Goal: Navigation & Orientation: Understand site structure

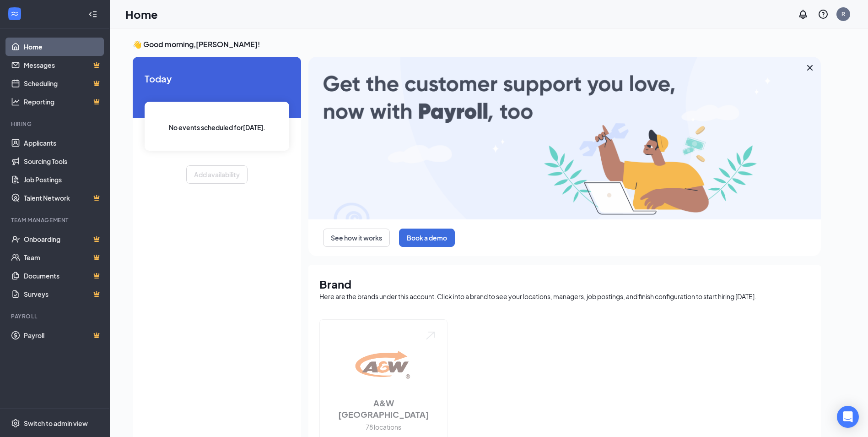
click at [349, 331] on div at bounding box center [383, 383] width 128 height 128
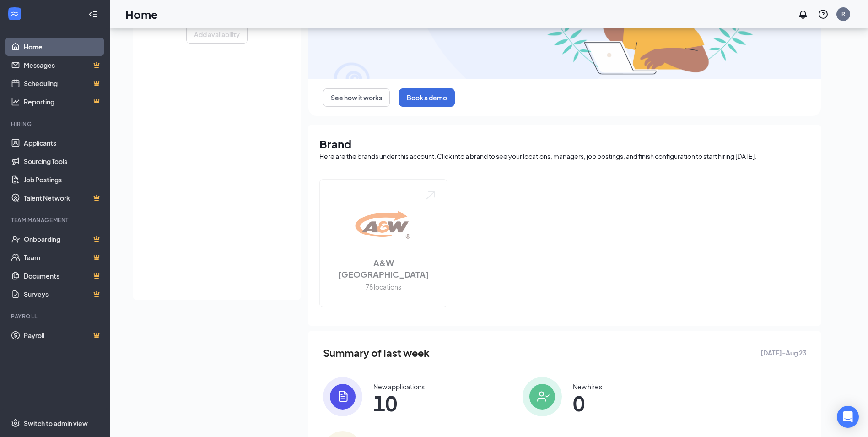
scroll to position [118, 0]
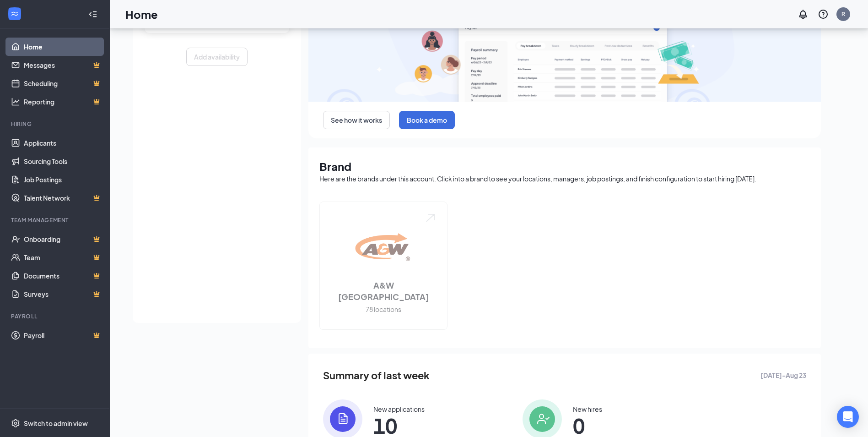
click at [388, 418] on span "10" at bounding box center [398, 425] width 51 height 16
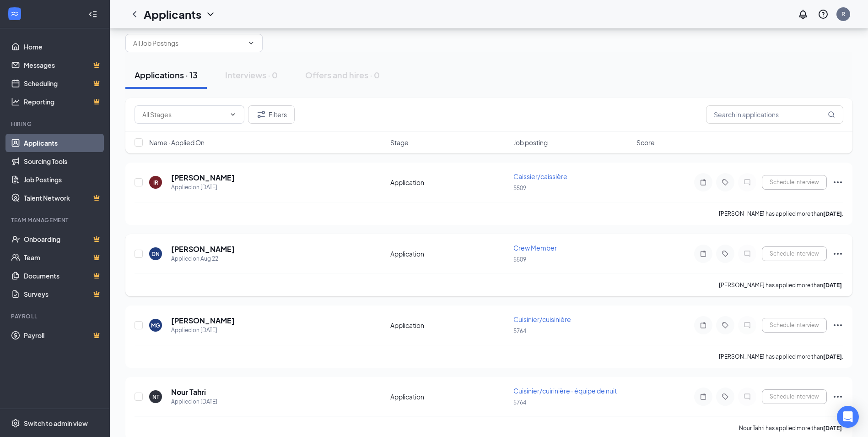
scroll to position [46, 0]
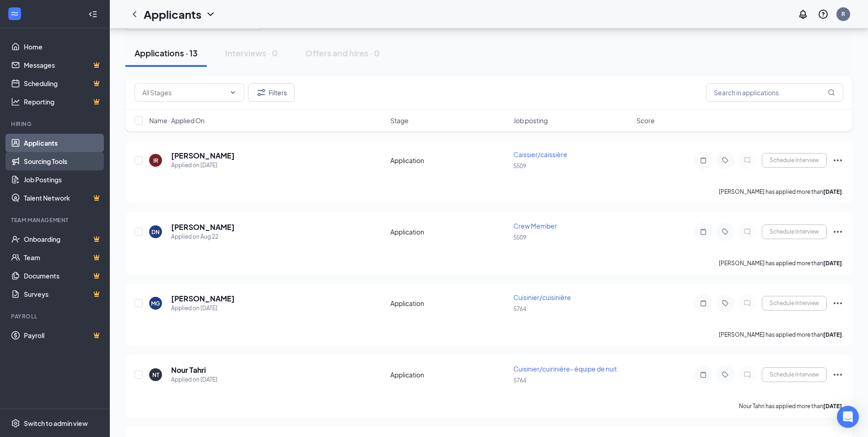
click at [41, 164] on link "Sourcing Tools" at bounding box center [63, 161] width 78 height 18
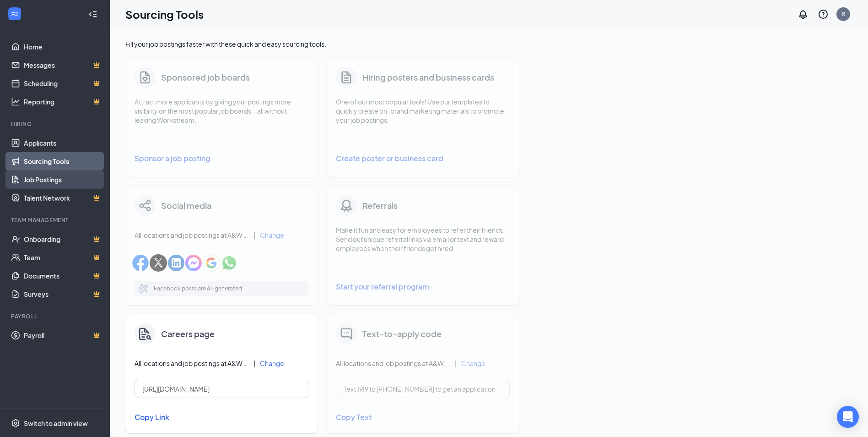
click at [45, 183] on link "Job Postings" at bounding box center [63, 179] width 78 height 18
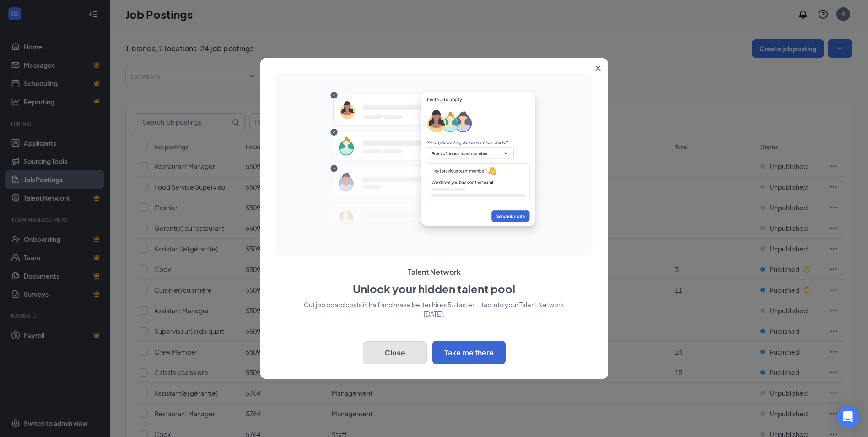
click at [407, 353] on button "Close" at bounding box center [395, 352] width 64 height 23
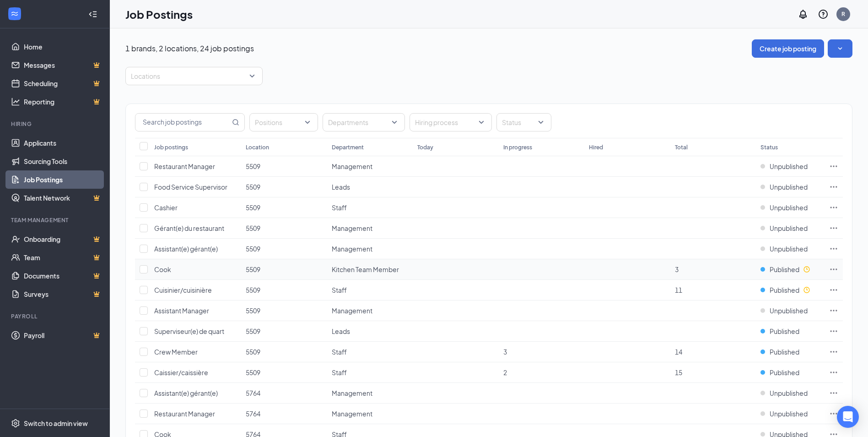
click at [830, 269] on icon "Ellipses" at bounding box center [833, 269] width 9 height 9
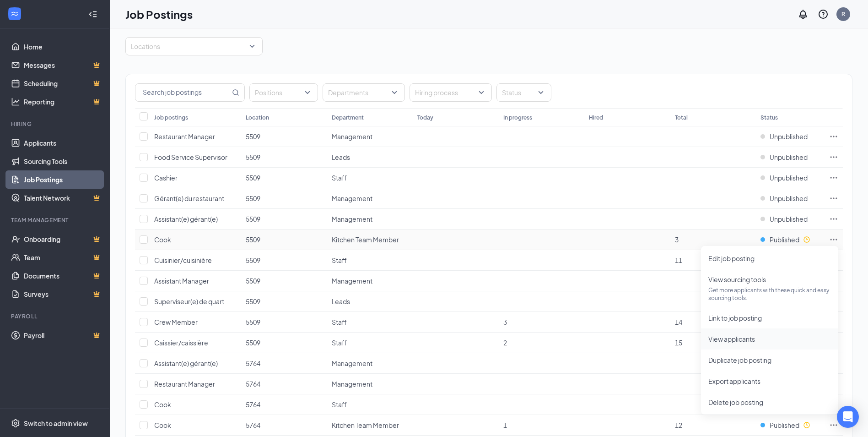
scroll to position [46, 0]
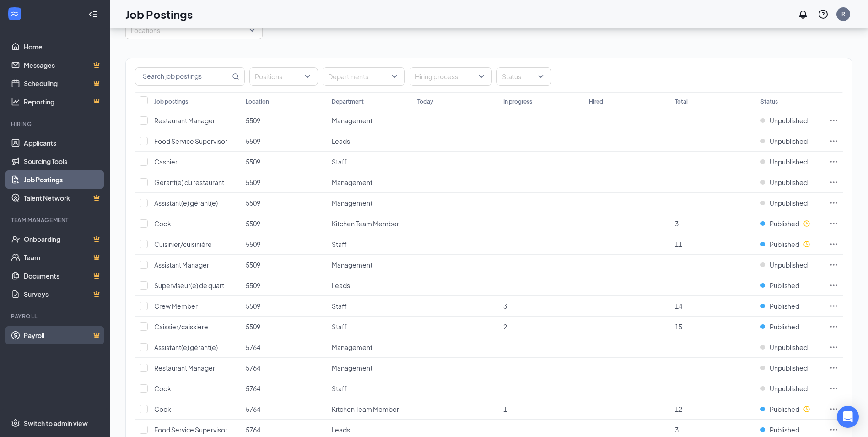
click at [53, 331] on link "Payroll" at bounding box center [63, 335] width 78 height 18
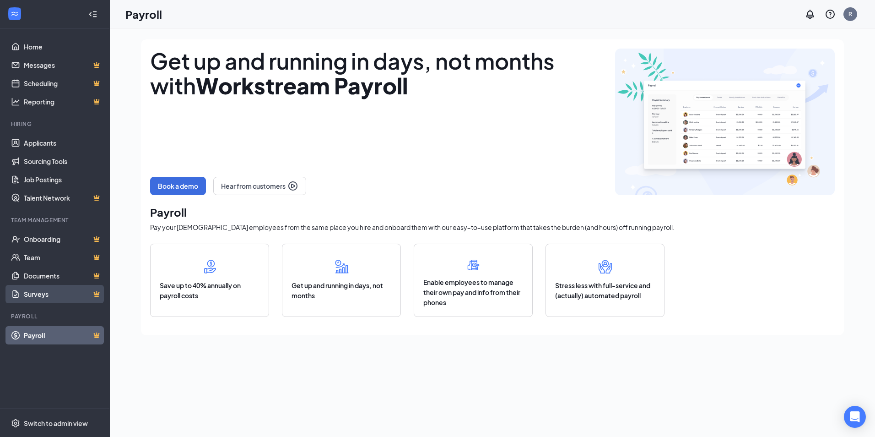
click at [41, 294] on link "Surveys" at bounding box center [63, 294] width 78 height 18
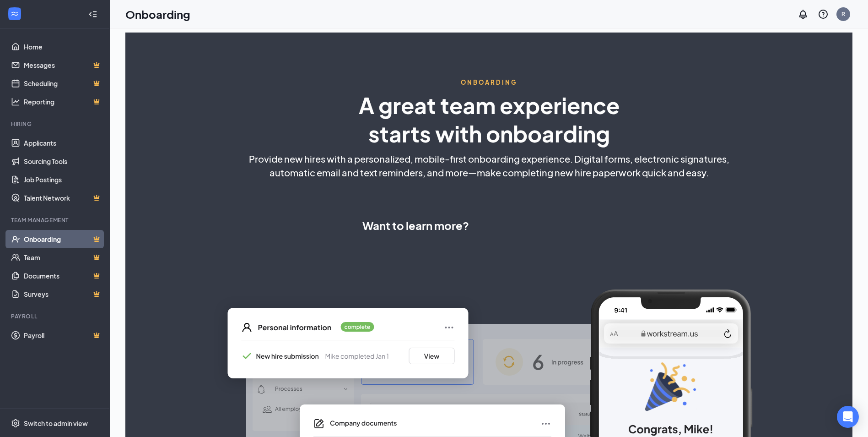
select select "CA"
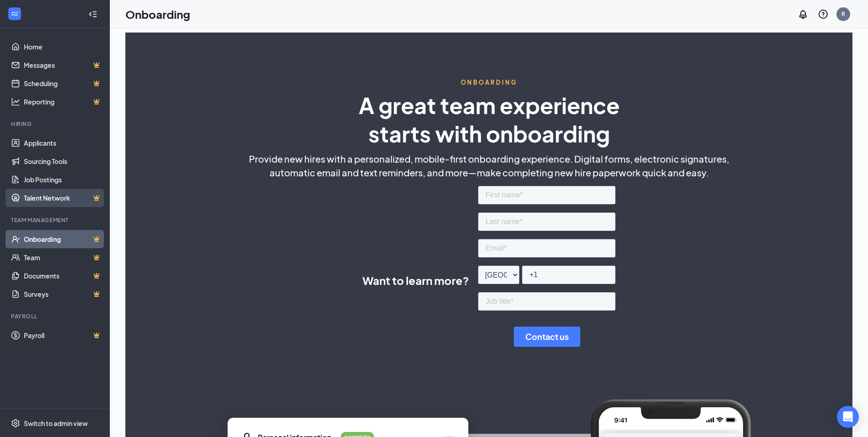
click at [53, 195] on link "Talent Network" at bounding box center [63, 198] width 78 height 18
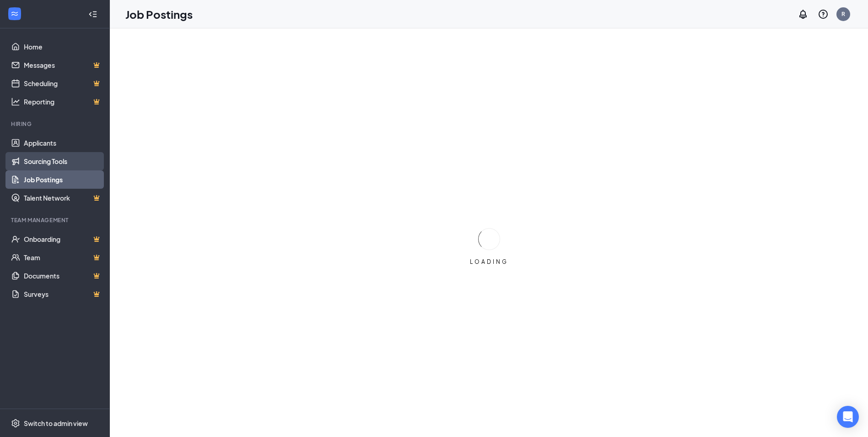
click at [48, 163] on link "Sourcing Tools" at bounding box center [63, 161] width 78 height 18
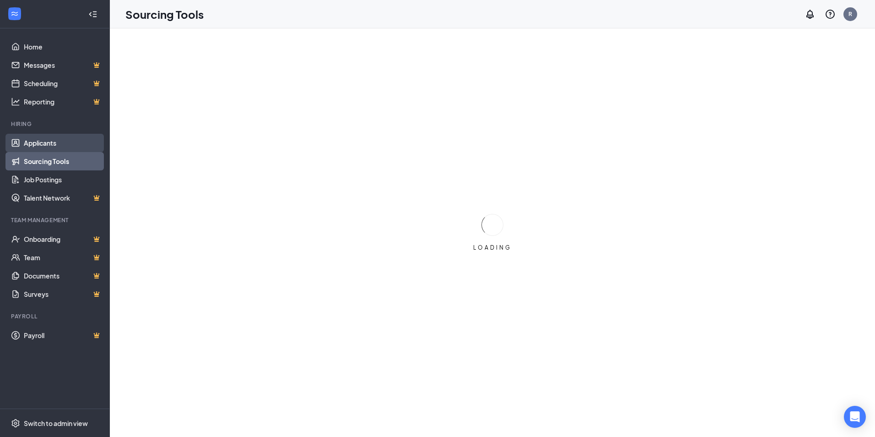
click at [49, 143] on link "Applicants" at bounding box center [63, 143] width 78 height 18
